Goal: Find specific page/section: Find specific page/section

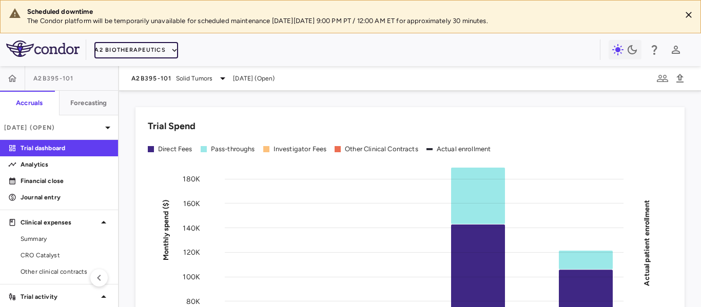
click at [164, 54] on button "A2 Biotherapeutics" at bounding box center [136, 50] width 84 height 16
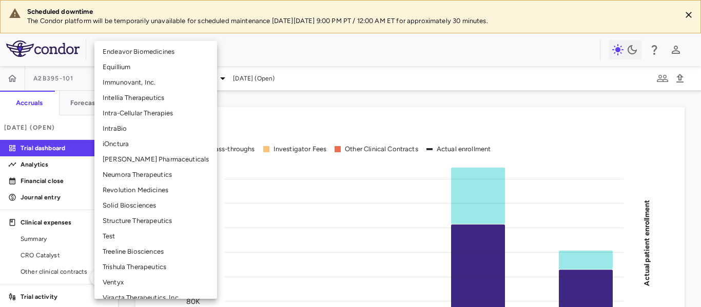
scroll to position [289, 0]
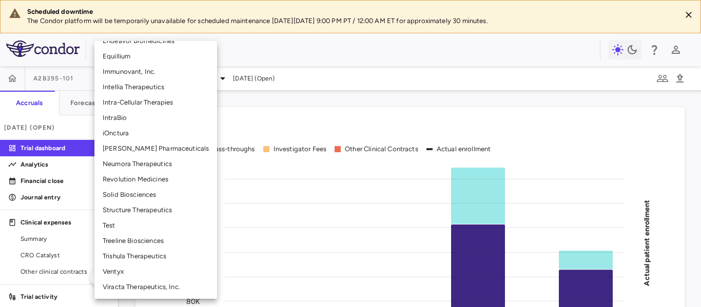
click at [152, 227] on li "Test" at bounding box center [155, 225] width 123 height 15
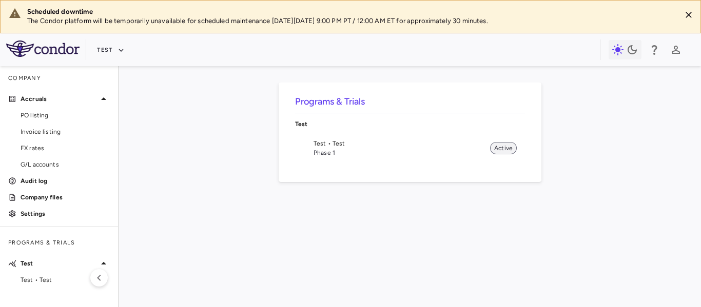
click at [501, 149] on span "Active" at bounding box center [503, 148] width 27 height 9
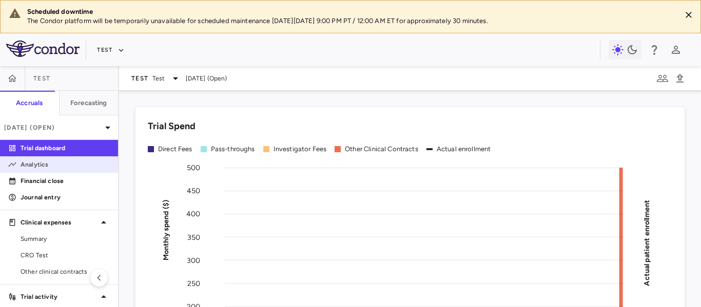
click at [34, 171] on link "Analytics" at bounding box center [59, 164] width 118 height 15
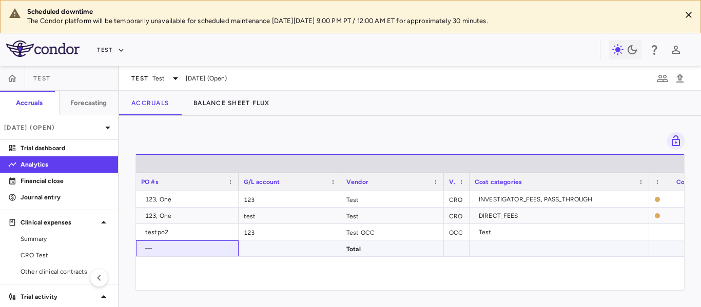
drag, startPoint x: 148, startPoint y: 248, endPoint x: 161, endPoint y: 248, distance: 12.8
click at [161, 248] on div "—" at bounding box center [189, 249] width 88 height 16
click at [108, 55] on button "Test" at bounding box center [110, 50] width 33 height 16
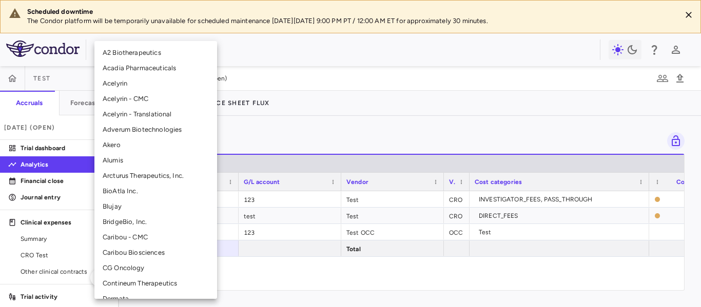
click at [152, 57] on li "A2 Biotherapeutics" at bounding box center [155, 52] width 123 height 15
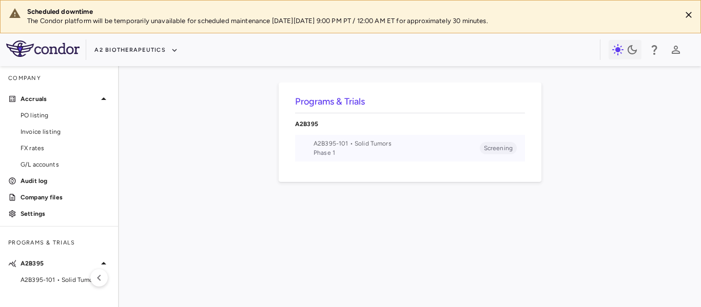
click at [318, 142] on span "A2B395-101 • Solid Tumors" at bounding box center [396, 143] width 166 height 9
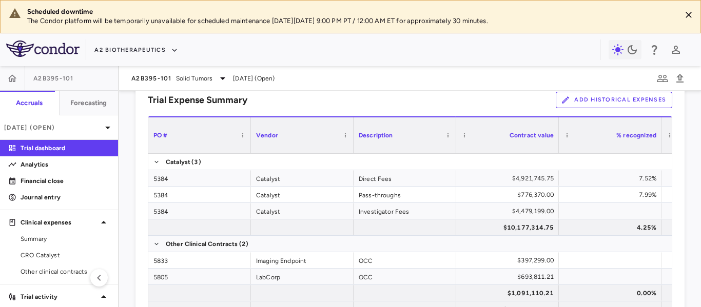
scroll to position [718, 0]
